Goal: Book appointment/travel/reservation

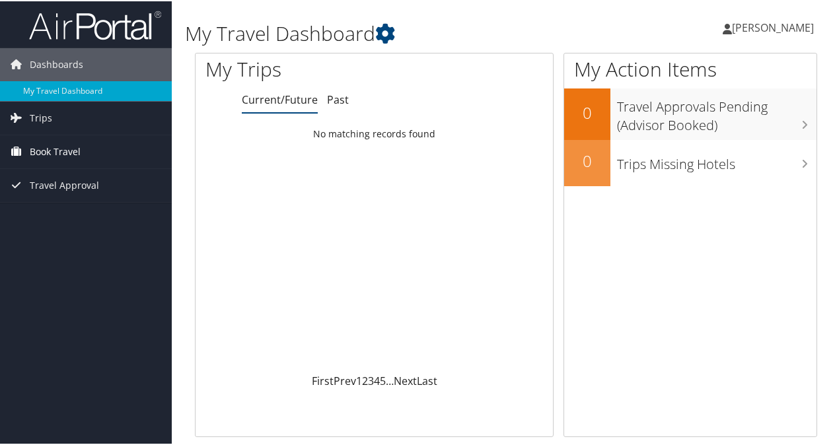
click at [61, 145] on span "Book Travel" at bounding box center [55, 150] width 51 height 33
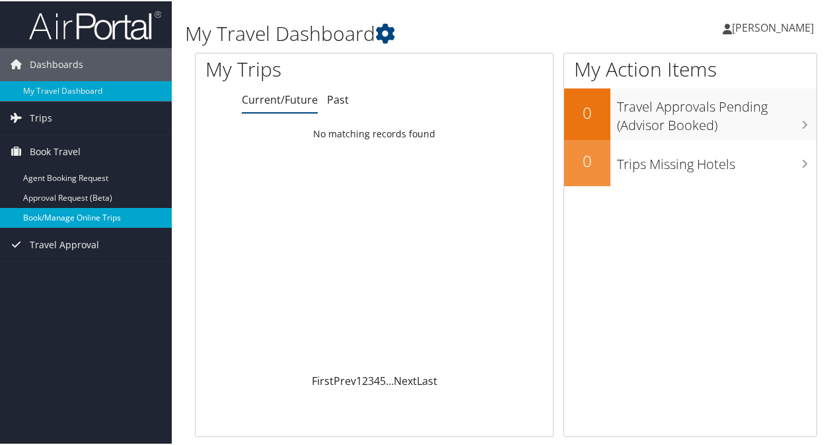
click at [69, 221] on link "Book/Manage Online Trips" at bounding box center [86, 217] width 172 height 20
